Goal: Task Accomplishment & Management: Manage account settings

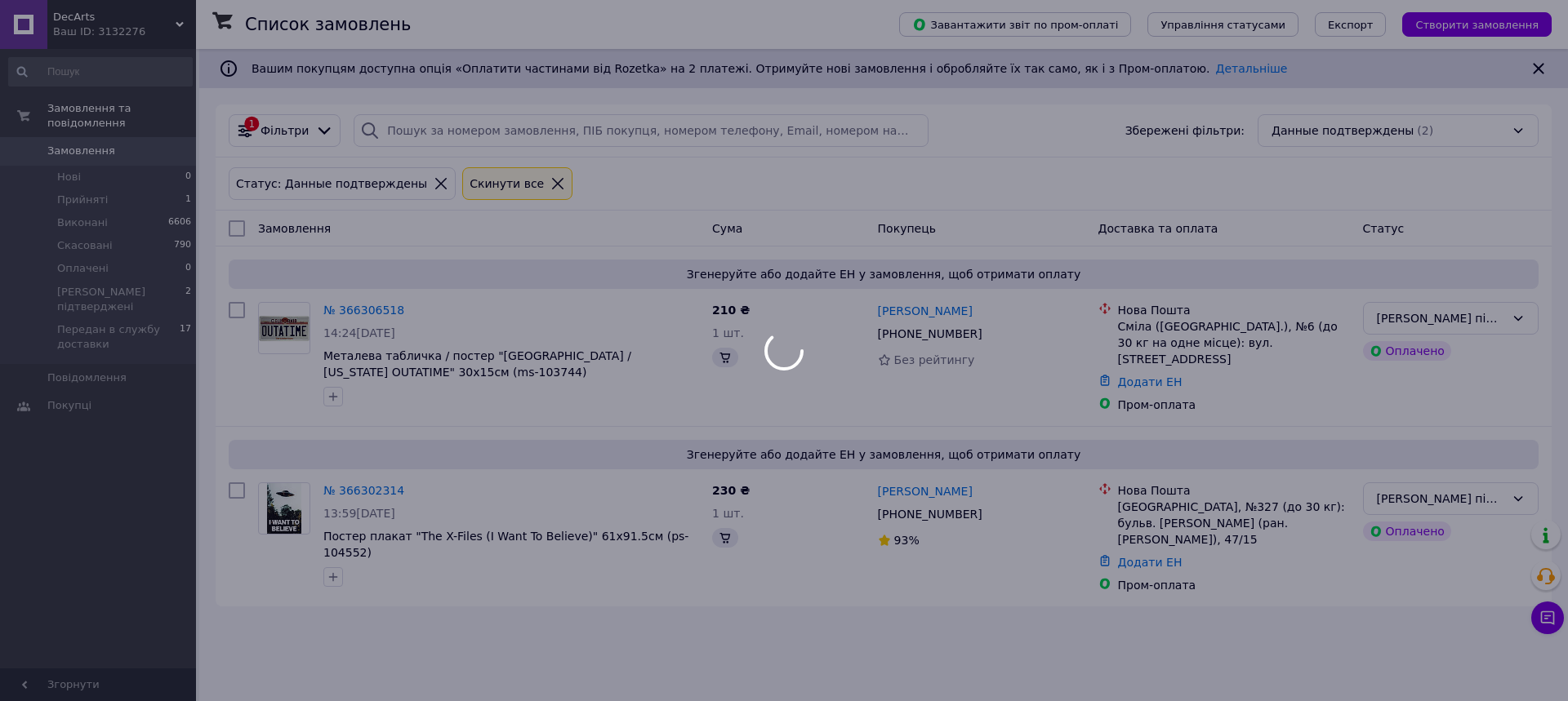
click at [1548, 622] on div at bounding box center [784, 350] width 1568 height 701
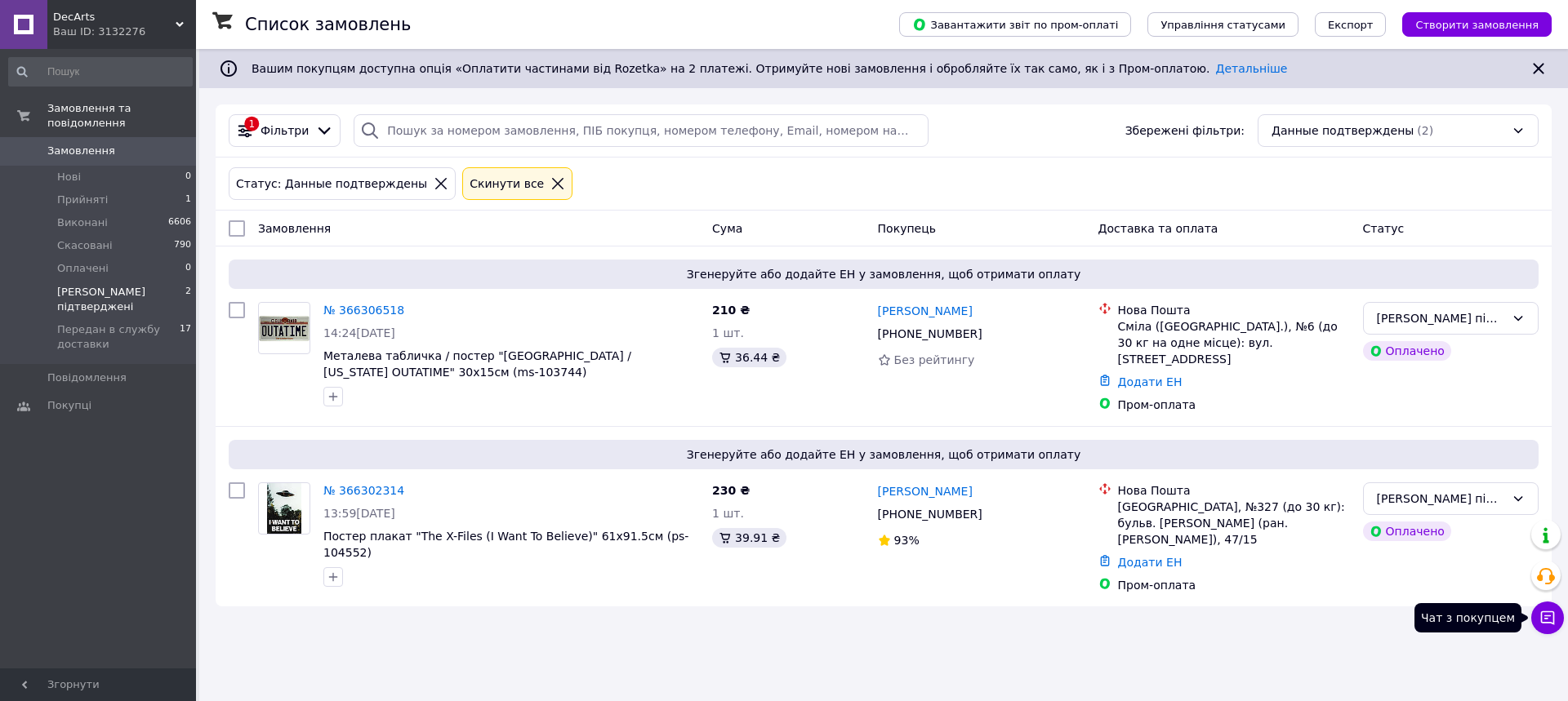
click at [1544, 623] on icon at bounding box center [1547, 618] width 14 height 14
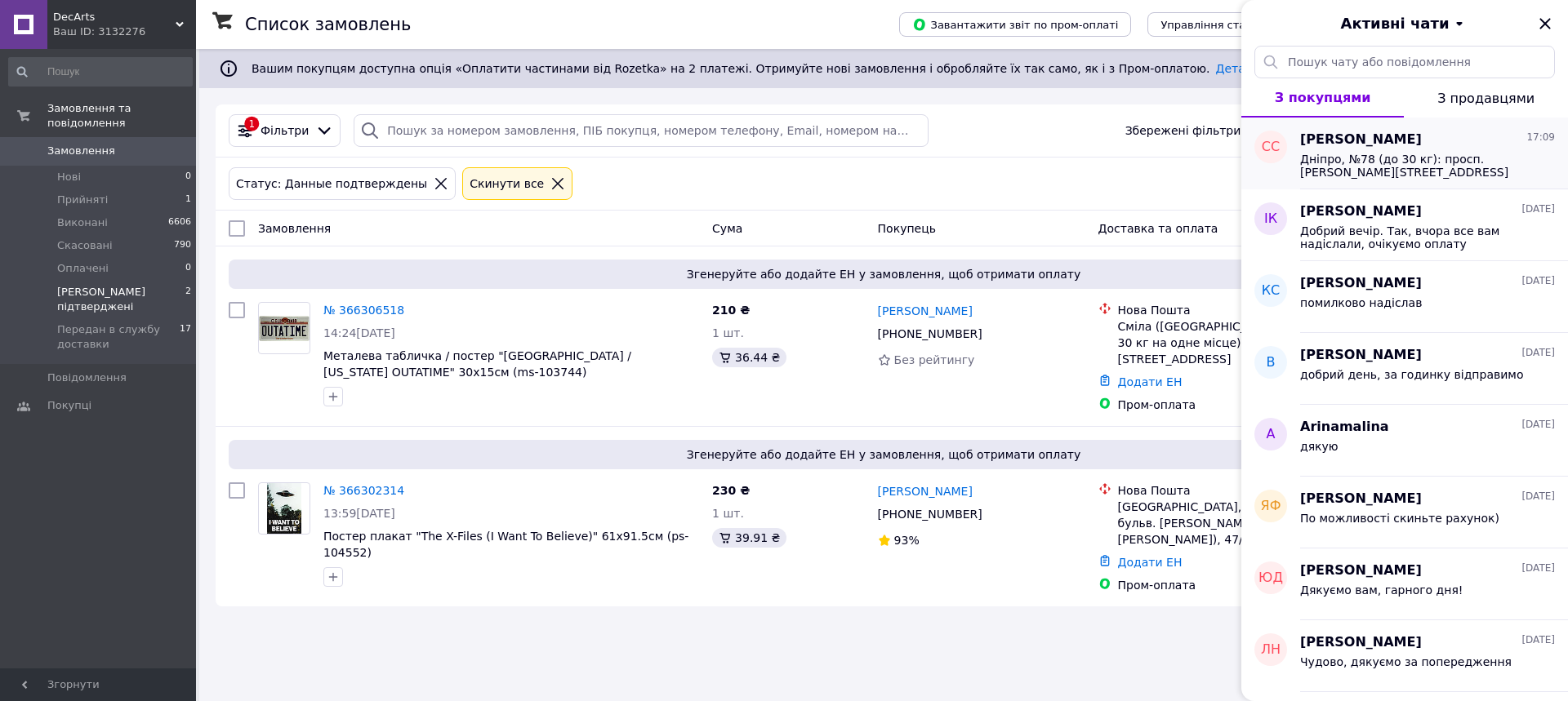
click at [1394, 163] on span "Дніпро, №78 (до 30 кг): просп. [PERSON_NAME][STREET_ADDRESS]" at bounding box center [1416, 166] width 232 height 26
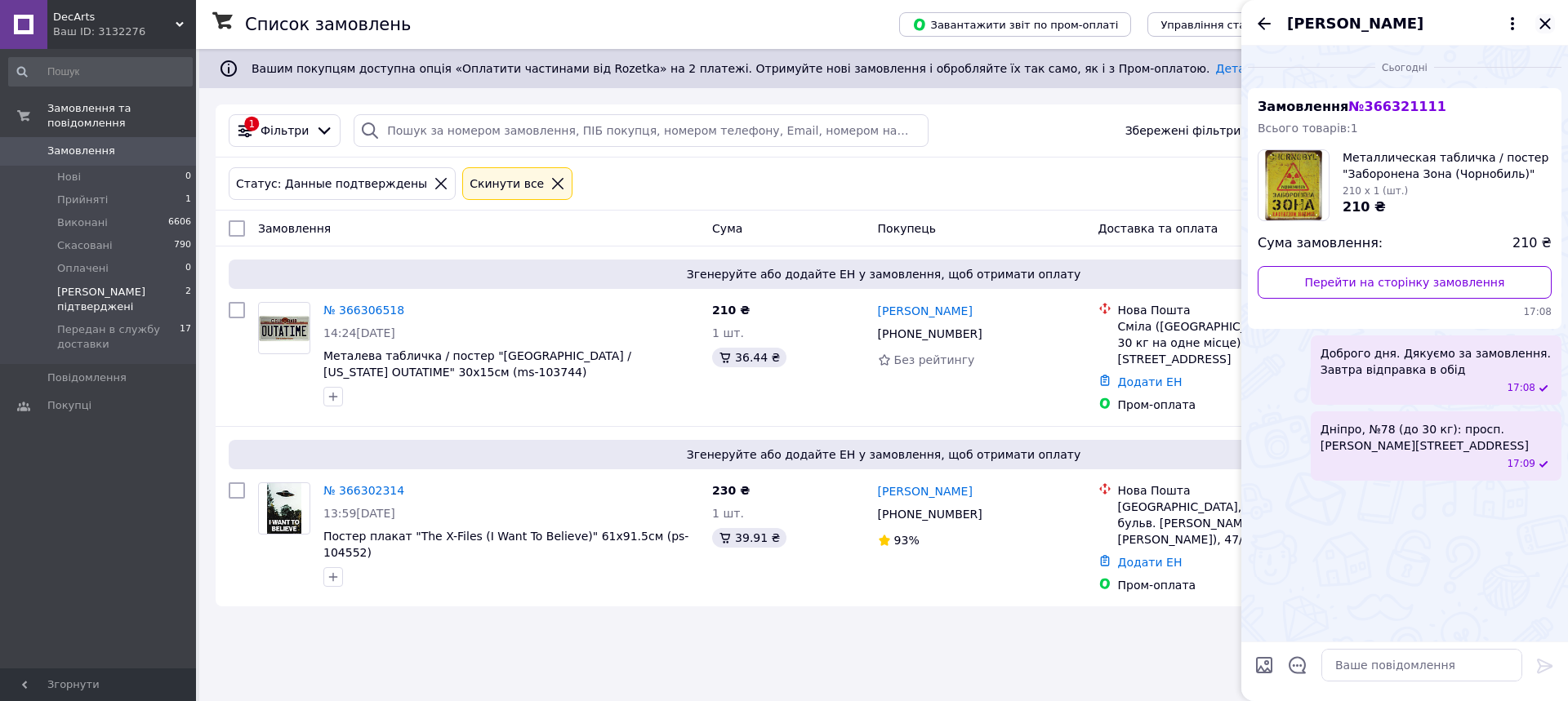
click at [1544, 29] on icon "Закрити" at bounding box center [1545, 24] width 20 height 20
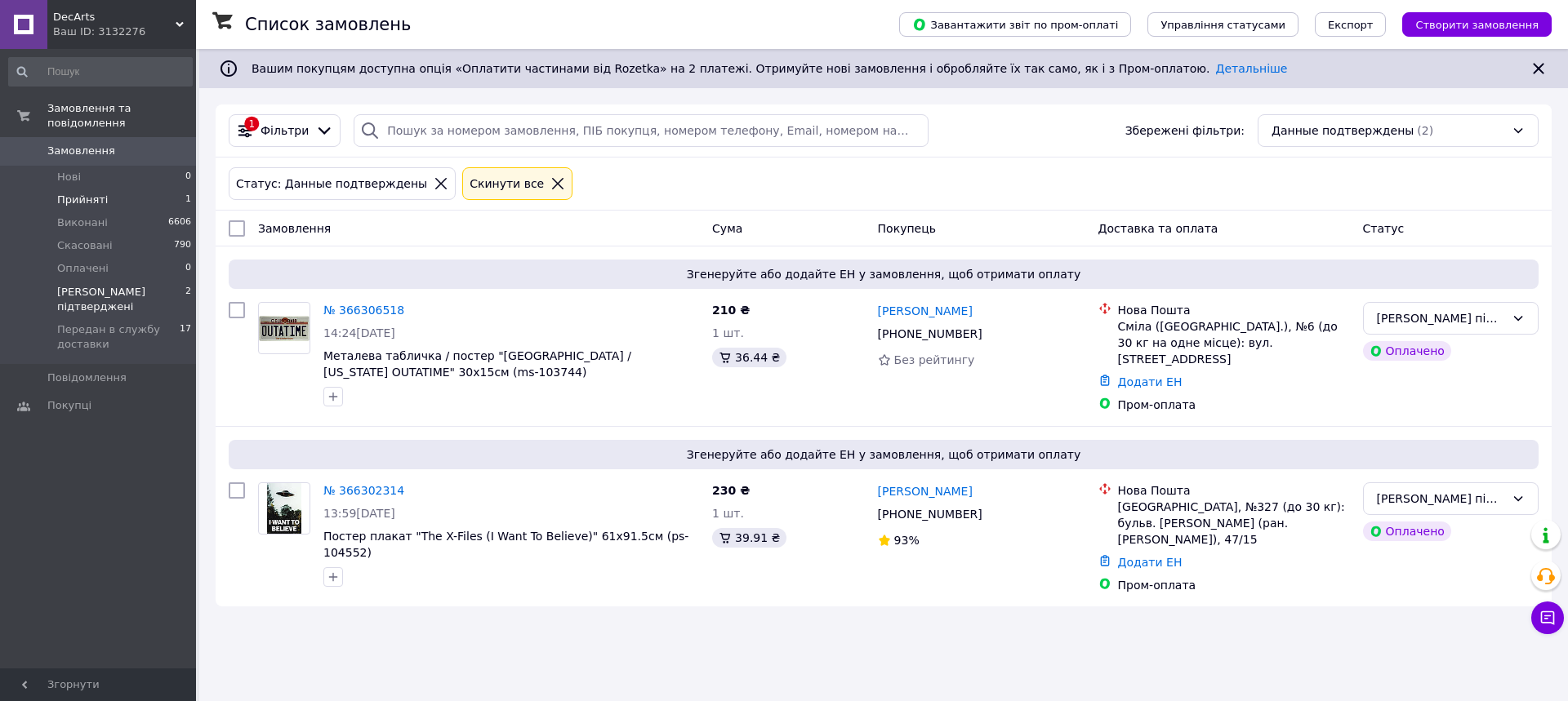
click at [140, 188] on li "Прийняті 1" at bounding box center [100, 200] width 201 height 23
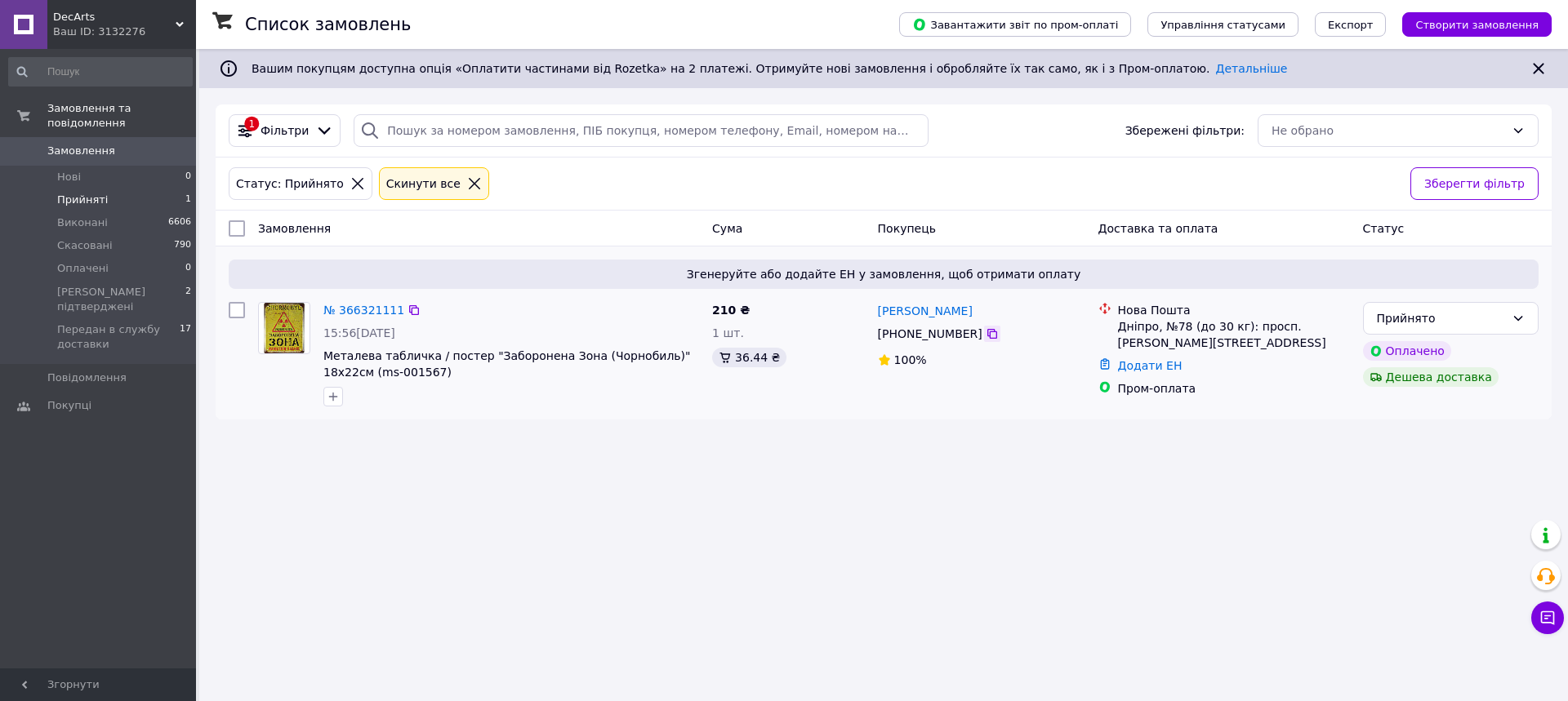
click at [986, 334] on icon at bounding box center [992, 334] width 13 height 13
click at [1544, 627] on button "Чат з покупцем" at bounding box center [1547, 618] width 33 height 33
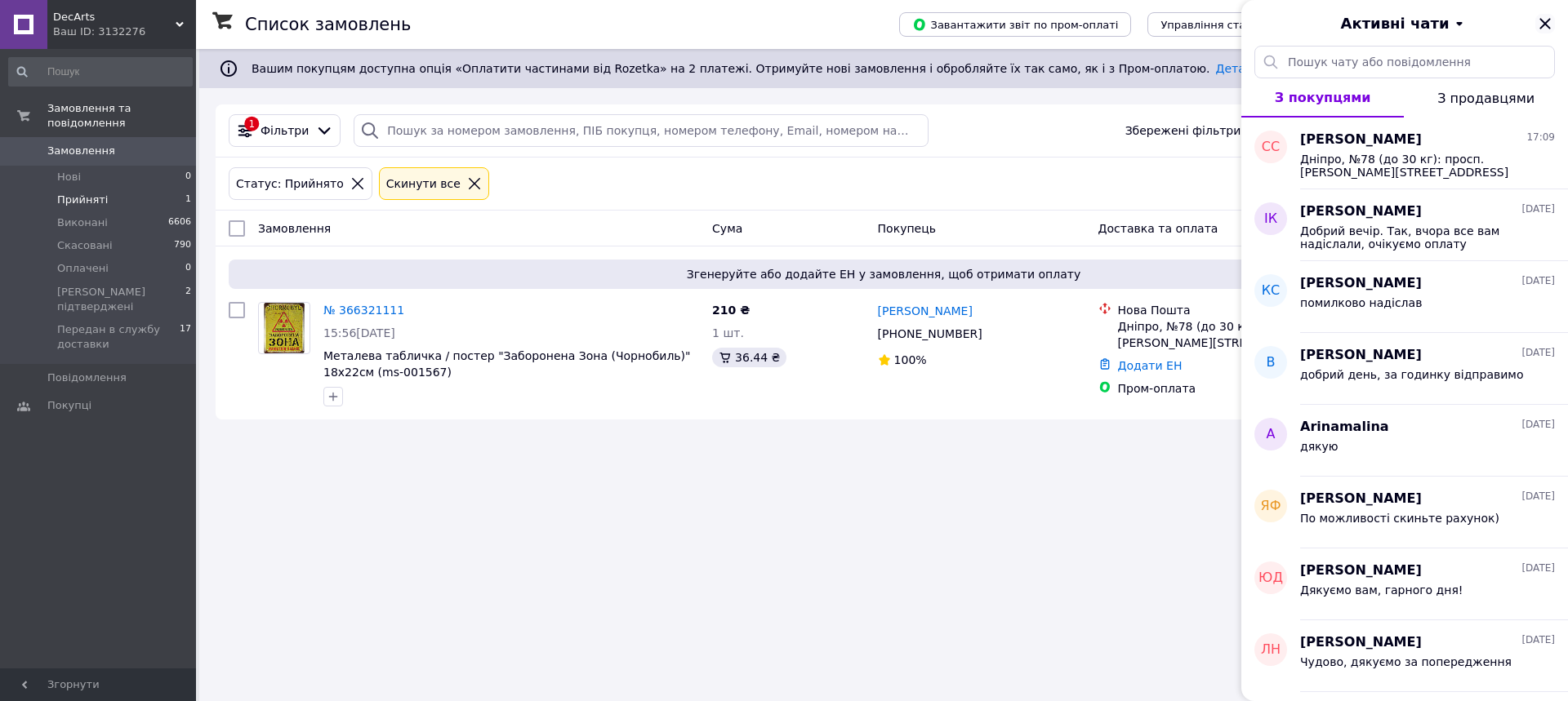
click at [1544, 25] on icon "Закрити" at bounding box center [1544, 23] width 11 height 11
